Goal: Task Accomplishment & Management: Manage account settings

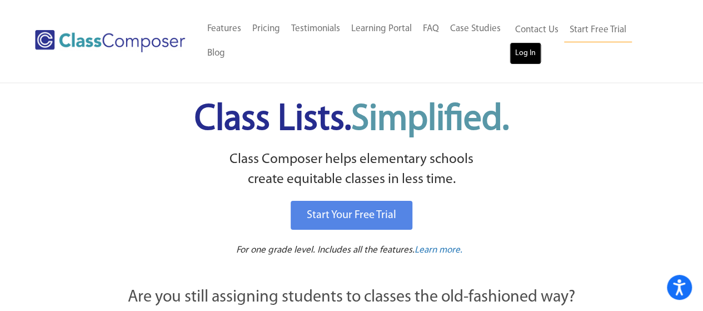
click at [522, 56] on link "Log In" at bounding box center [526, 53] width 32 height 22
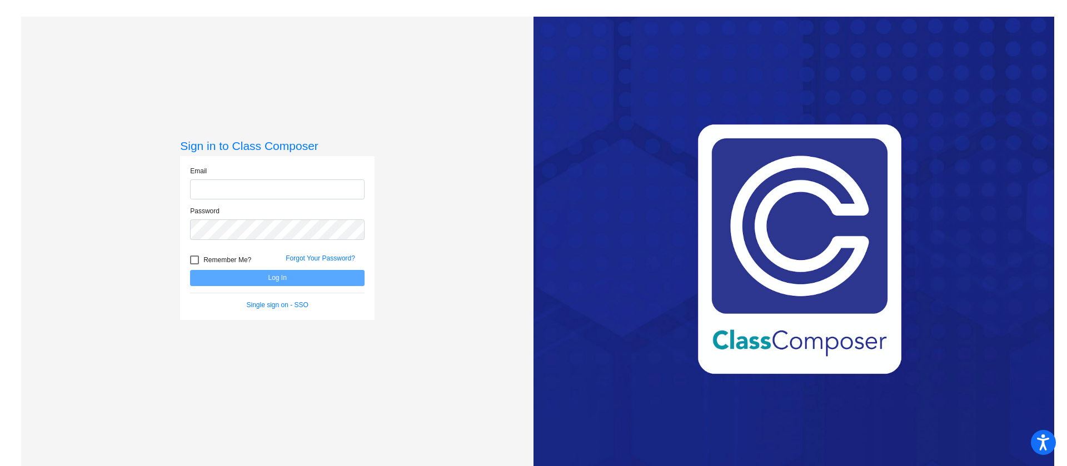
type input "[EMAIL_ADDRESS][DOMAIN_NAME]"
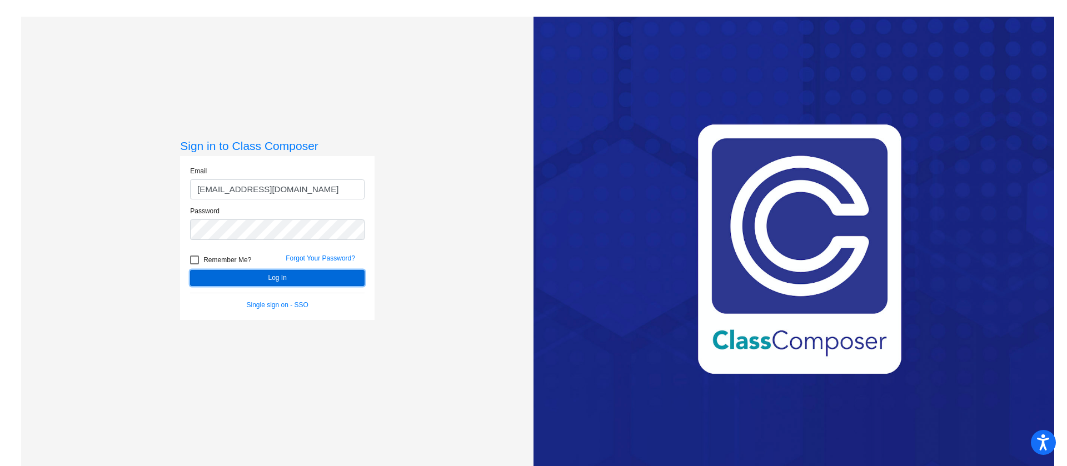
click at [281, 282] on button "Log In" at bounding box center [277, 278] width 175 height 16
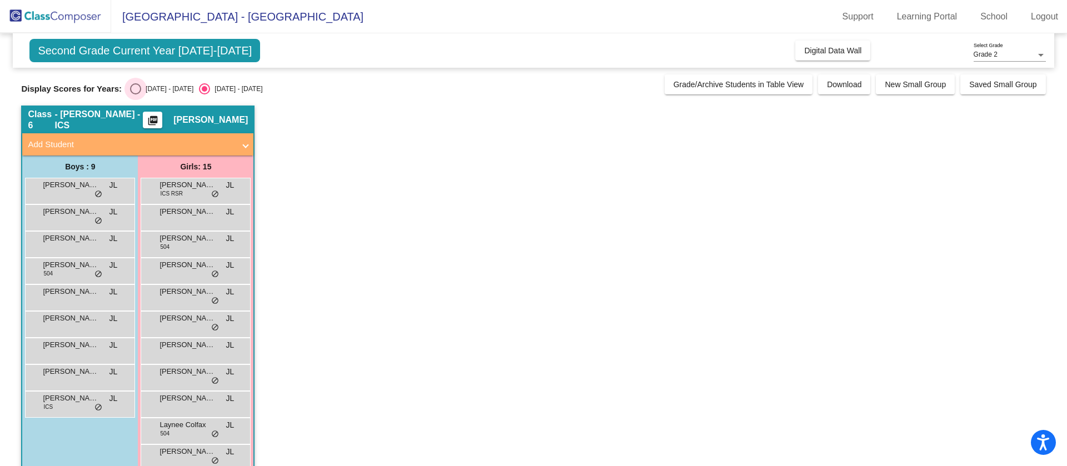
click at [135, 89] on div "Select an option" at bounding box center [135, 88] width 11 height 11
click at [135, 94] on input "[DATE] - [DATE]" at bounding box center [135, 94] width 1 height 1
radio input "true"
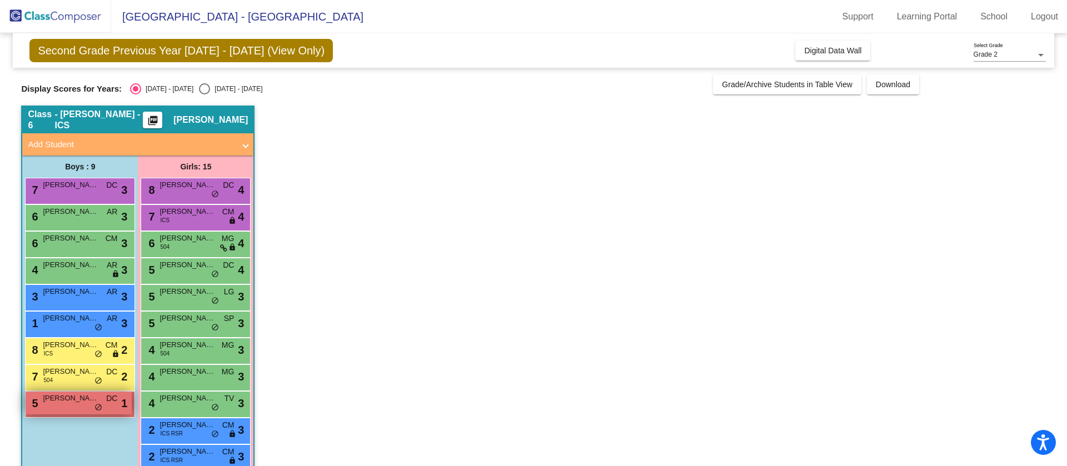
click at [87, 399] on span "[PERSON_NAME]" at bounding box center [71, 398] width 56 height 11
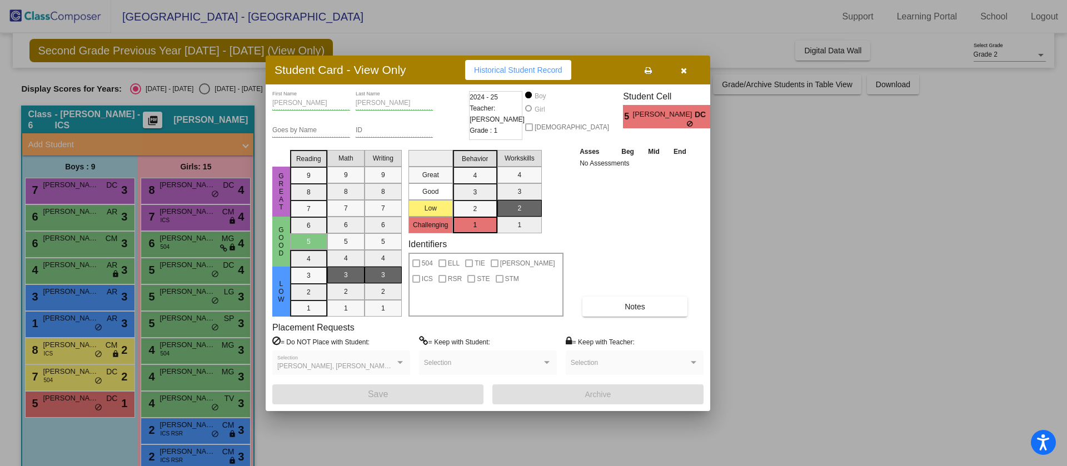
click at [555, 67] on span "Historical Student Record" at bounding box center [518, 70] width 88 height 9
